Goal: Information Seeking & Learning: Check status

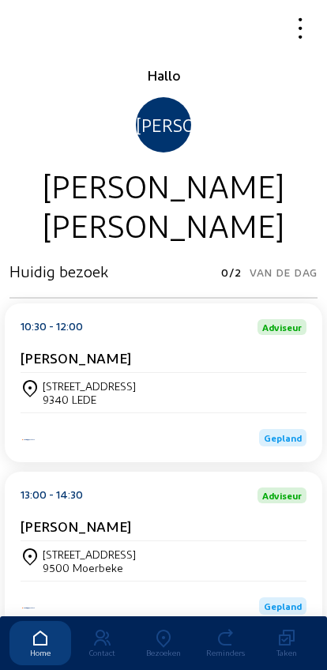
scroll to position [-93, 0]
click at [163, 629] on icon at bounding box center [164, 638] width 62 height 19
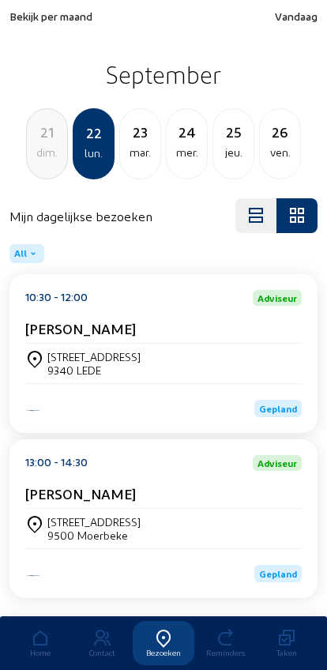
click at [44, 18] on span "Bekijk per maand" at bounding box center [50, 15] width 83 height 13
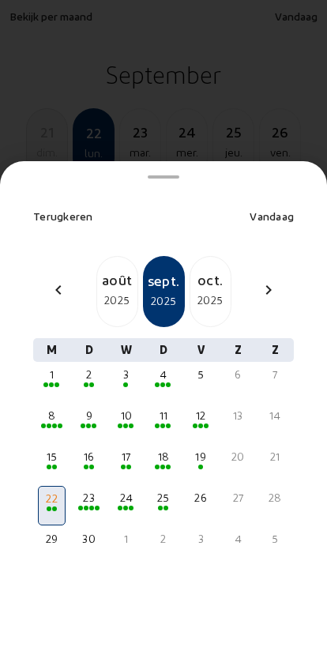
click at [91, 449] on div "16" at bounding box center [89, 457] width 24 height 16
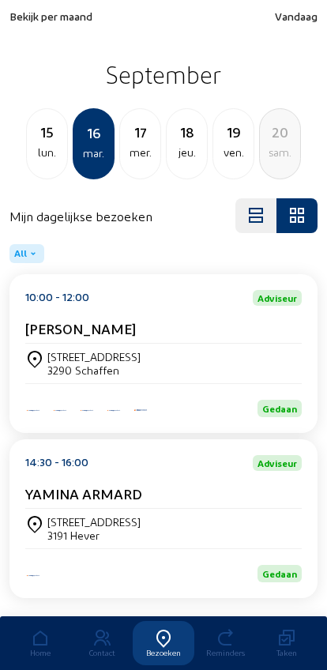
click at [57, 348] on div "Langedijkstraat, 15 3290 Schaffen" at bounding box center [163, 363] width 276 height 39
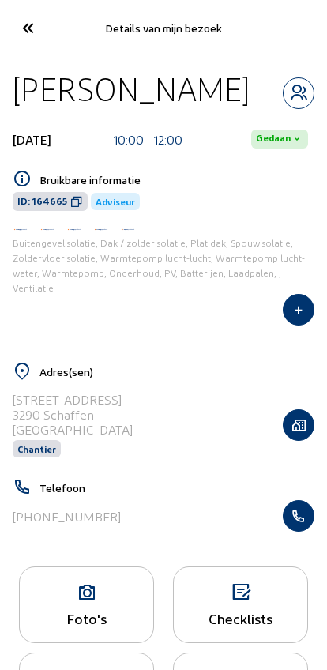
click at [308, 509] on icon "button" at bounding box center [299, 516] width 30 height 16
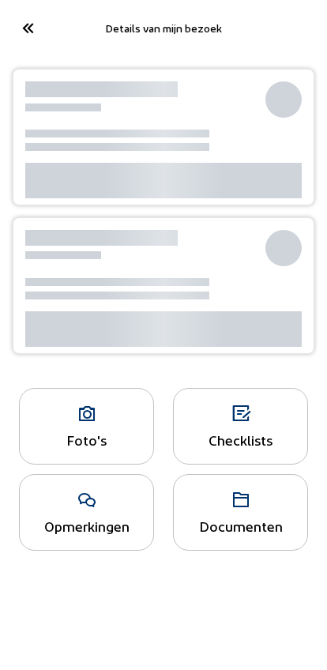
click at [25, 34] on icon at bounding box center [27, 28] width 26 height 28
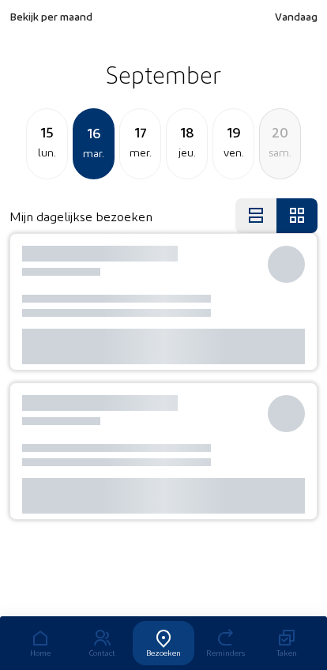
click at [137, 143] on div "17" at bounding box center [140, 132] width 40 height 22
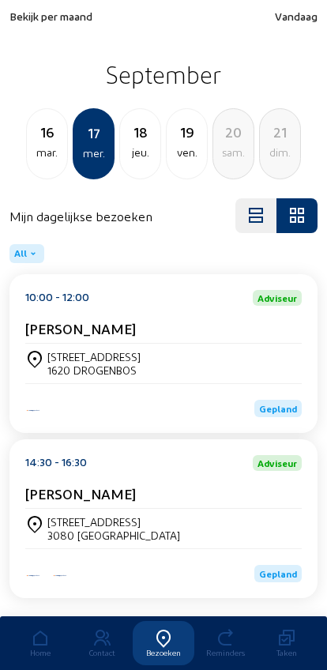
scroll to position [43, 0]
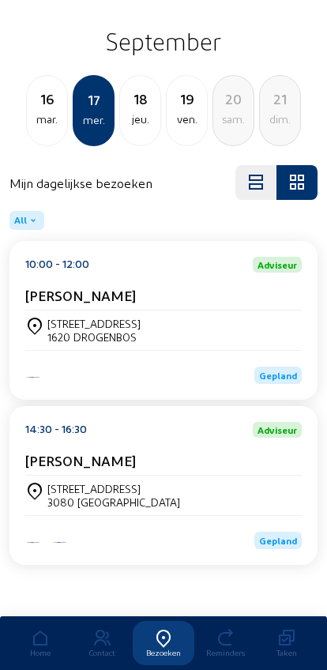
click at [54, 299] on div "[PERSON_NAME]" at bounding box center [163, 299] width 276 height 24
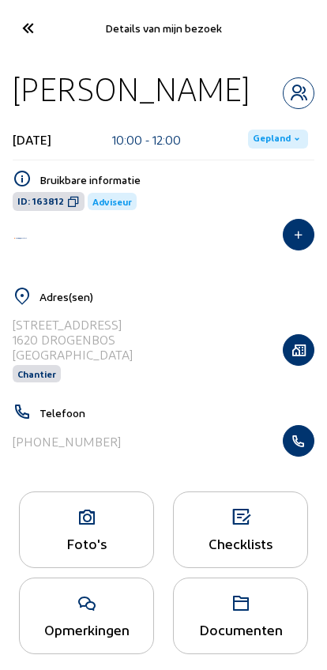
click at [298, 440] on icon "button" at bounding box center [299, 441] width 30 height 16
click at [15, 30] on icon at bounding box center [27, 28] width 26 height 28
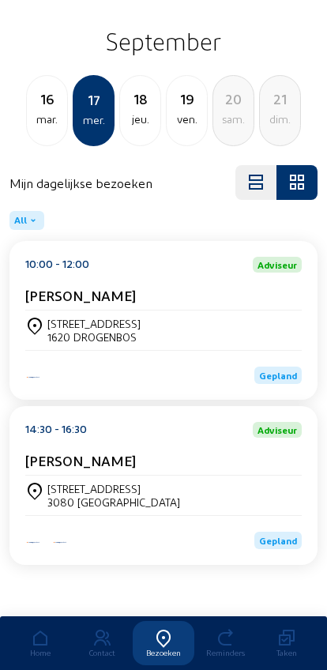
scroll to position [43, 0]
click at [61, 487] on div "[STREET_ADDRESS]" at bounding box center [113, 488] width 133 height 13
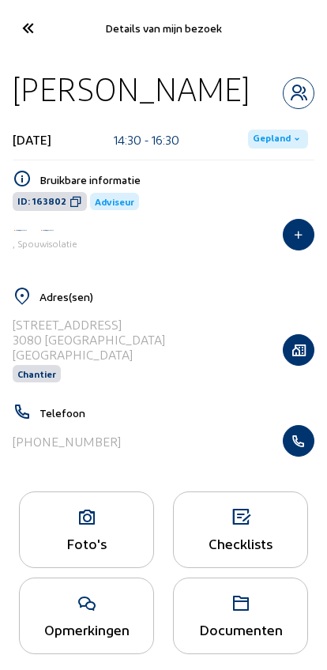
click at [293, 441] on icon "button" at bounding box center [299, 441] width 30 height 16
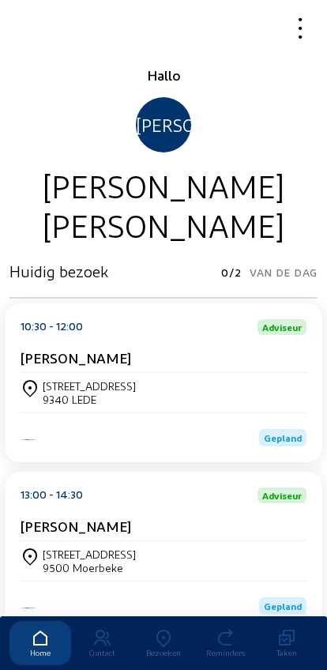
click at [156, 629] on icon at bounding box center [164, 638] width 62 height 19
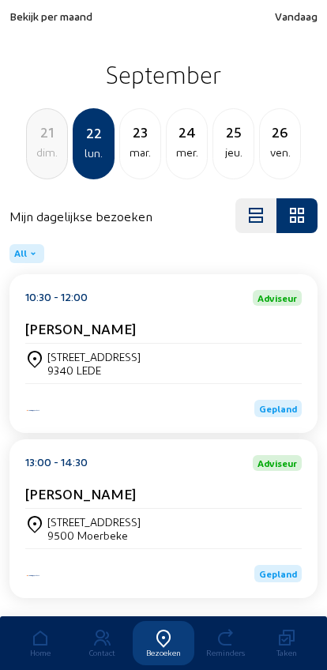
click at [47, 151] on div "dim." at bounding box center [47, 152] width 40 height 19
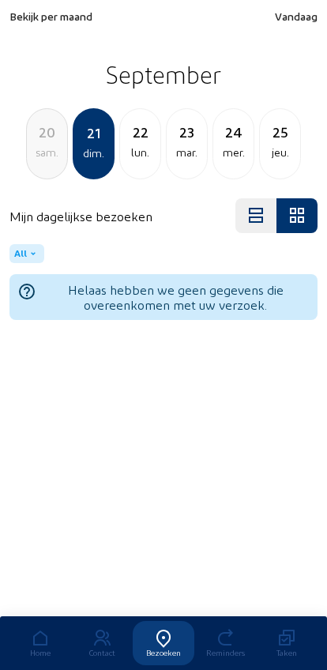
click at [40, 162] on div "sam." at bounding box center [47, 152] width 40 height 19
click at [36, 160] on div "jeu." at bounding box center [47, 152] width 40 height 19
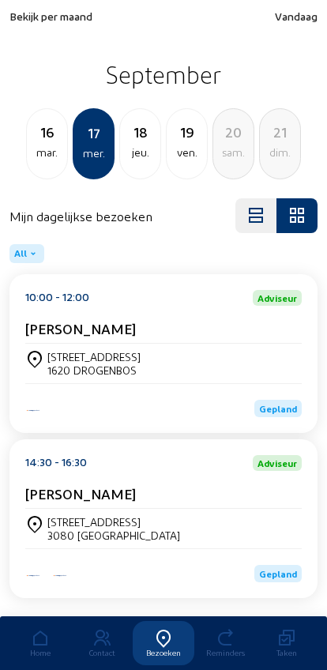
click at [41, 161] on div "mar." at bounding box center [47, 152] width 40 height 19
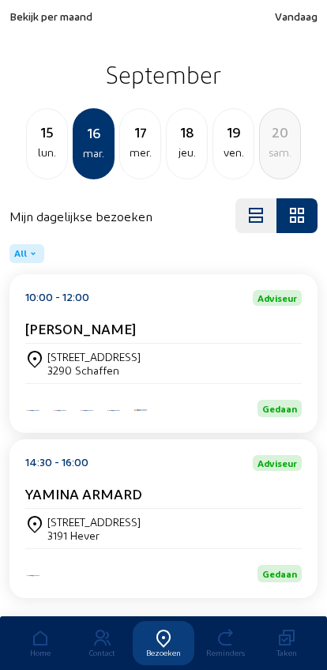
click at [41, 165] on div "15 lun." at bounding box center [47, 143] width 42 height 71
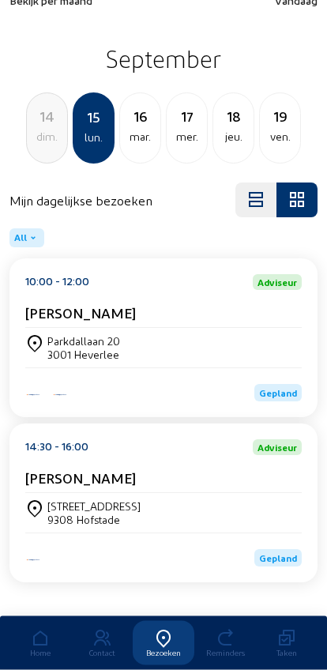
scroll to position [43, 0]
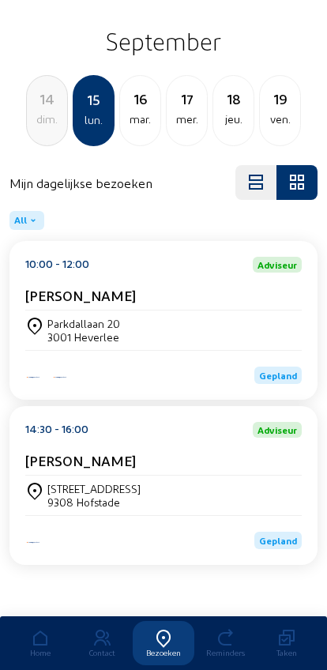
click at [45, 475] on div "Steenweg op Dendermonde 149 9308 Hofstade" at bounding box center [163, 494] width 276 height 39
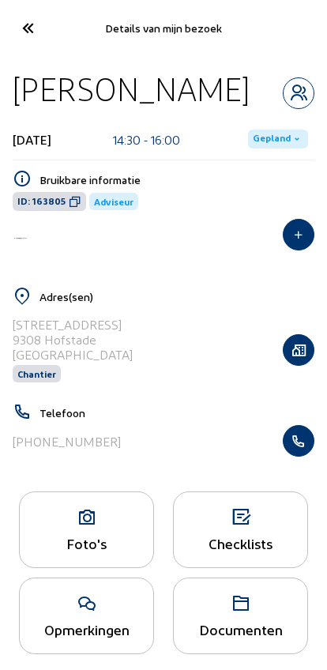
click at [305, 447] on icon "button" at bounding box center [299, 441] width 30 height 16
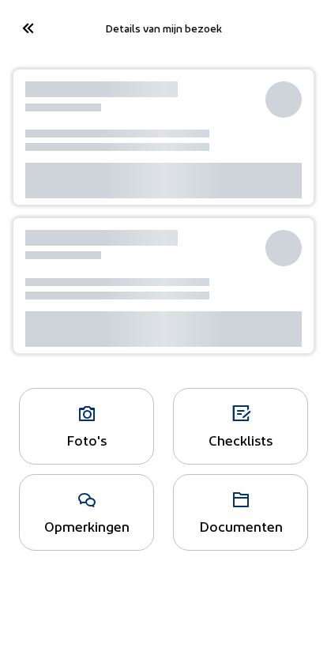
click at [26, 26] on icon at bounding box center [27, 28] width 26 height 28
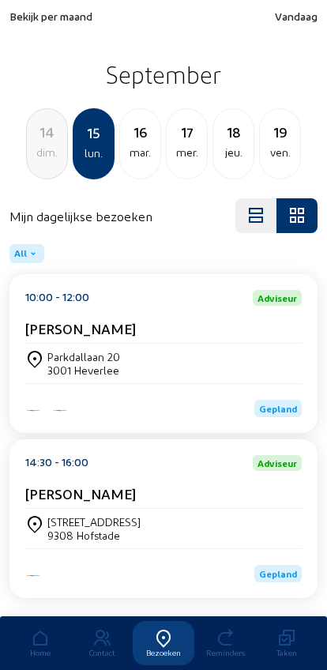
click at [279, 156] on div "ven." at bounding box center [280, 152] width 40 height 19
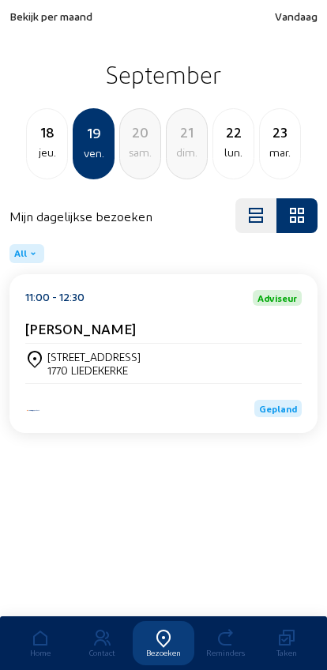
click at [61, 371] on div "1770 LIEDEKERKE" at bounding box center [93, 369] width 93 height 13
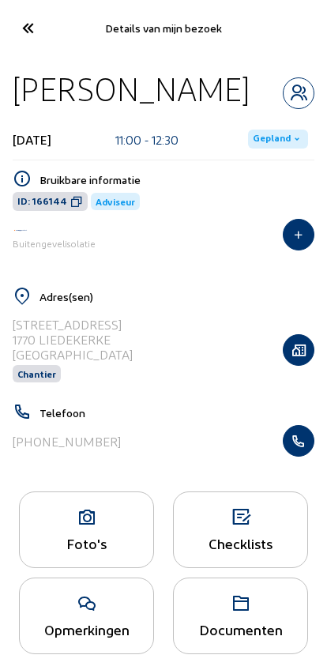
click at [295, 449] on icon "button" at bounding box center [299, 441] width 30 height 16
click at [25, 27] on icon at bounding box center [27, 28] width 26 height 28
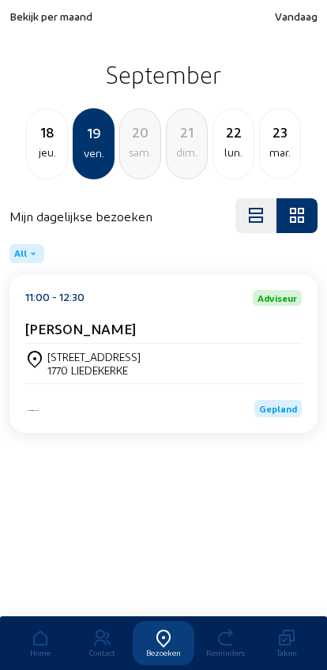
click at [61, 153] on div "jeu." at bounding box center [47, 152] width 40 height 19
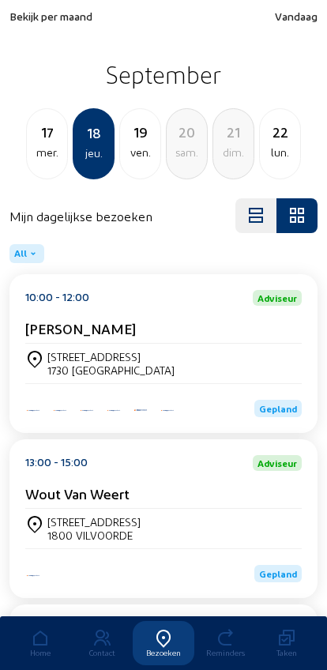
click at [43, 161] on div "mer." at bounding box center [47, 152] width 40 height 19
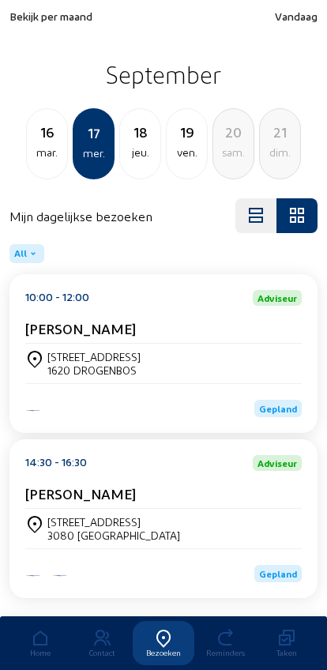
click at [45, 167] on div "[DATE]" at bounding box center [47, 143] width 42 height 71
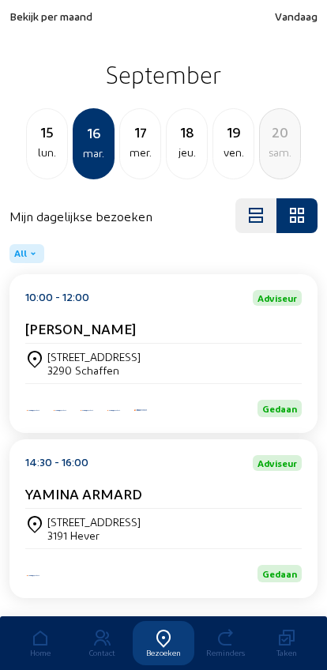
click at [44, 166] on div "15 lun." at bounding box center [47, 143] width 42 height 71
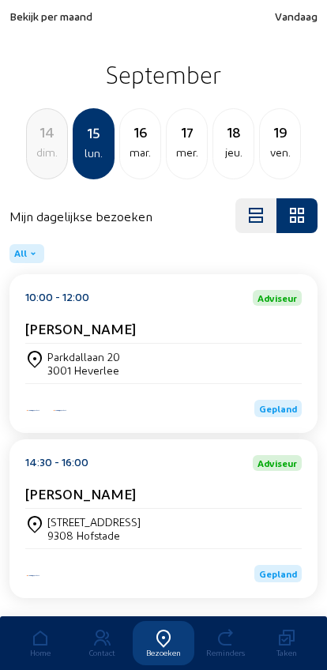
click at [43, 172] on div "14 dim." at bounding box center [47, 143] width 42 height 71
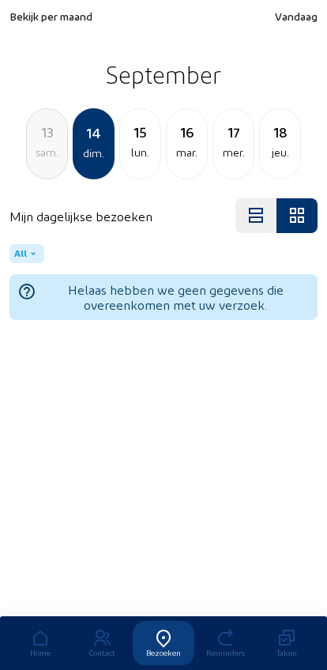
click at [39, 168] on div "13 sam." at bounding box center [47, 143] width 42 height 71
click at [41, 170] on div "12 ven." at bounding box center [47, 143] width 42 height 71
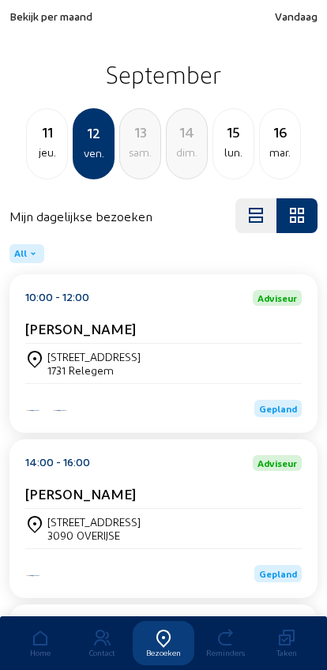
click at [49, 363] on div "[STREET_ADDRESS]" at bounding box center [93, 356] width 93 height 13
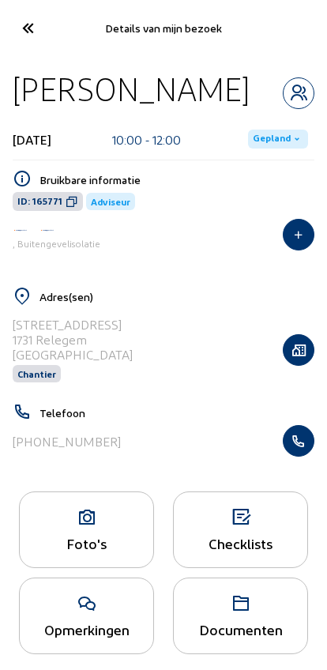
click at [302, 446] on icon "button" at bounding box center [299, 441] width 30 height 16
click at [25, 25] on icon at bounding box center [27, 28] width 26 height 28
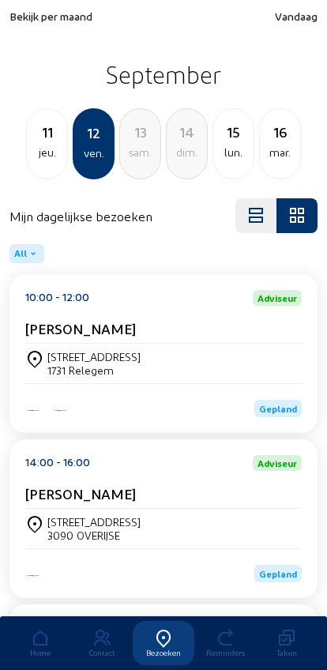
click at [35, 138] on div "11" at bounding box center [47, 132] width 40 height 22
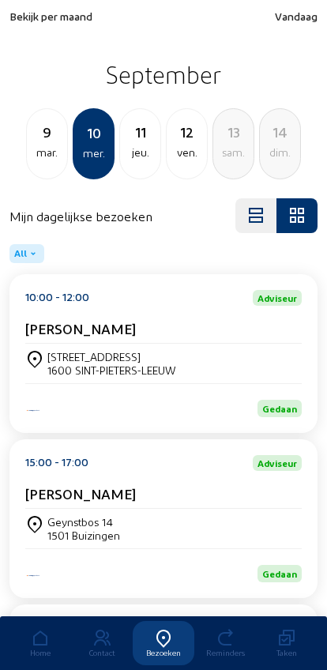
click at [27, 146] on div "mar." at bounding box center [47, 152] width 40 height 19
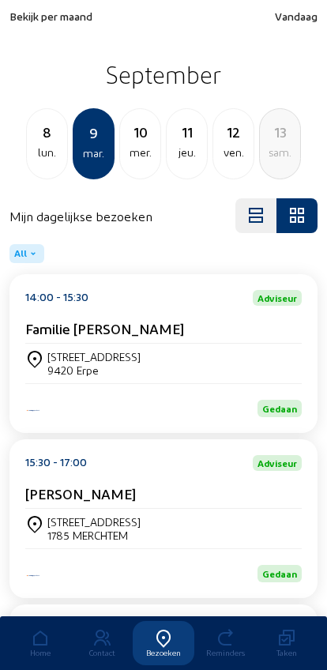
click at [39, 152] on div "lun." at bounding box center [47, 152] width 40 height 19
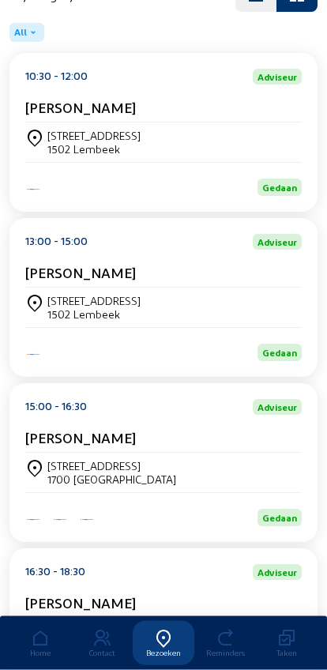
scroll to position [221, 0]
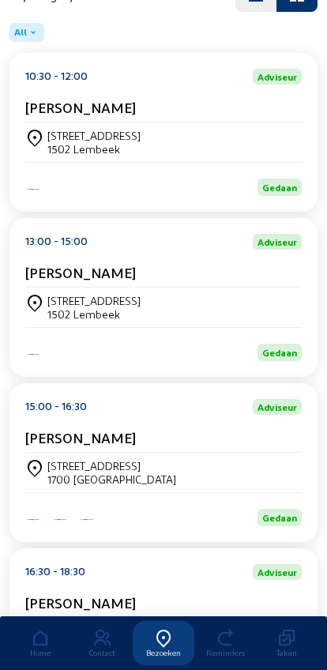
click at [50, 130] on div "Prinsenbos 234 1502 Lembeek" at bounding box center [163, 141] width 276 height 39
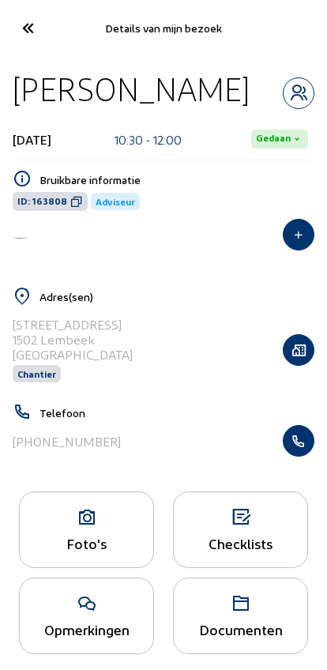
click at [299, 448] on icon "button" at bounding box center [299, 441] width 30 height 16
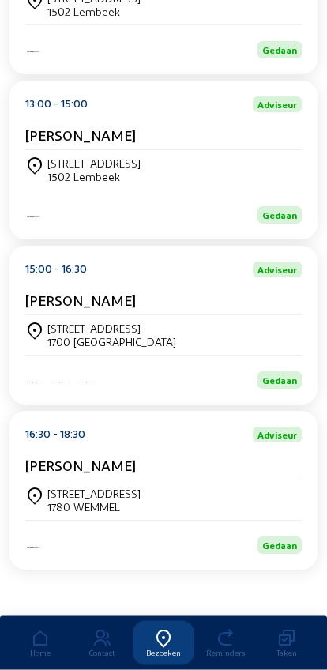
scroll to position [359, 0]
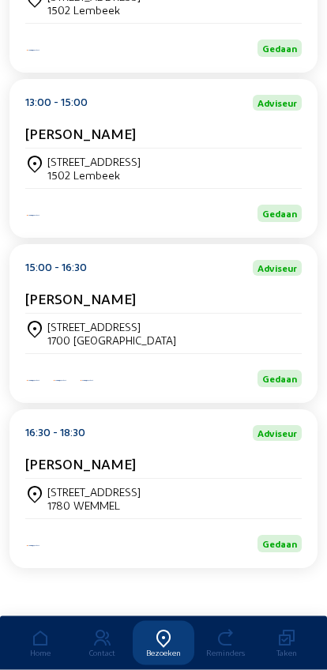
click at [284, 510] on div "[STREET_ADDRESS] 1780 WEMMEL" at bounding box center [163, 499] width 276 height 27
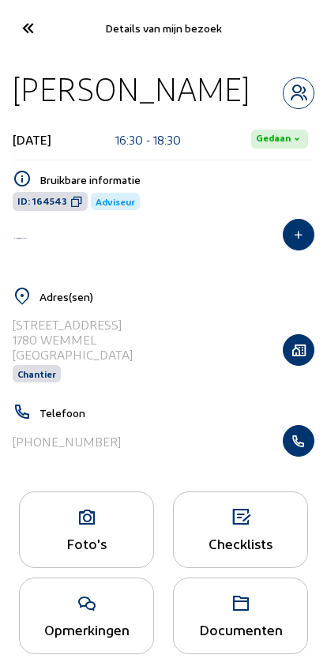
click at [302, 449] on icon "button" at bounding box center [299, 441] width 30 height 16
